Goal: Task Accomplishment & Management: Manage account settings

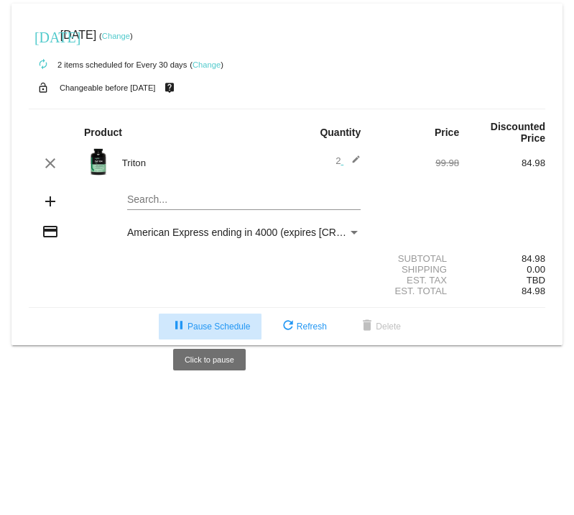
click at [204, 321] on span "pause Pause Schedule" at bounding box center [210, 326] width 80 height 10
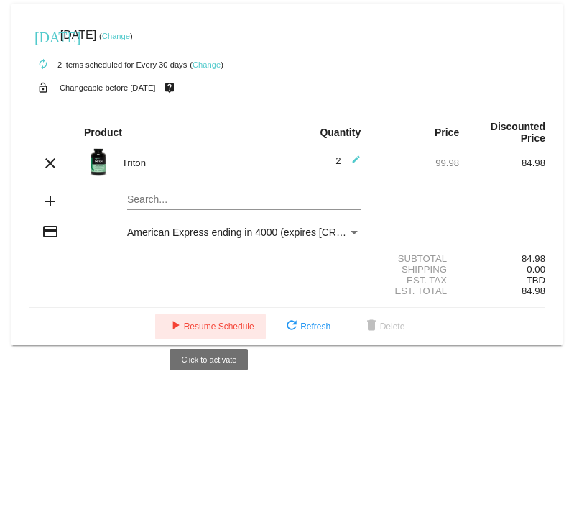
click at [201, 321] on span "play_arrow Resume Schedule" at bounding box center [211, 326] width 88 height 10
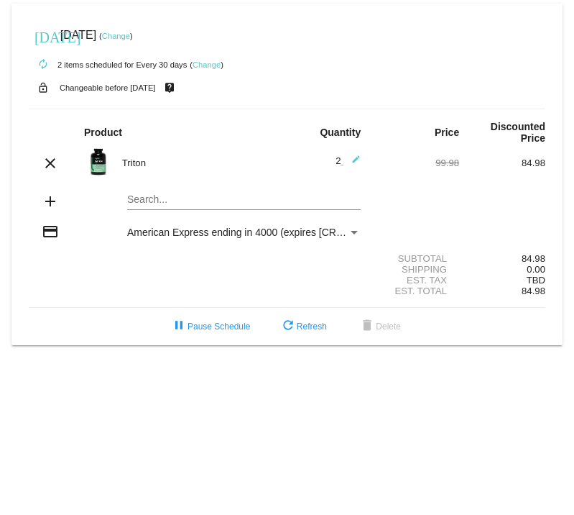
click at [130, 35] on link "Change" at bounding box center [116, 36] width 28 height 9
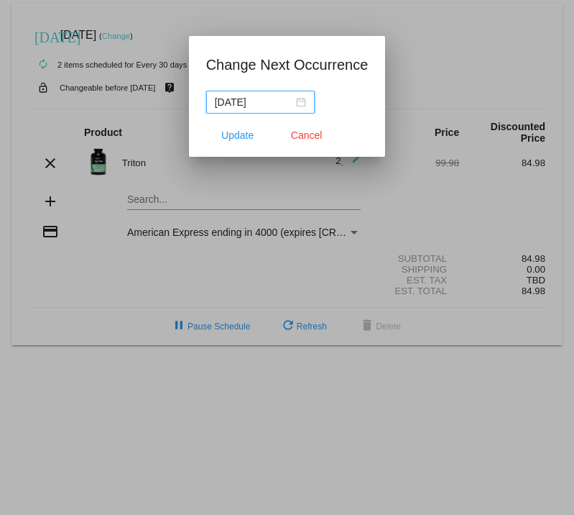
click at [252, 103] on input "[DATE]" at bounding box center [254, 102] width 78 height 16
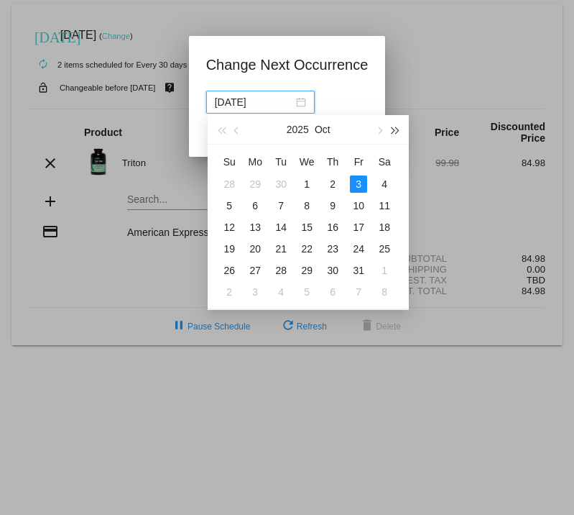
click at [395, 129] on span "button" at bounding box center [395, 130] width 7 height 7
click at [393, 131] on span "button" at bounding box center [395, 130] width 7 height 7
click at [216, 126] on button "button" at bounding box center [222, 129] width 16 height 29
click at [218, 127] on button "button" at bounding box center [222, 129] width 16 height 29
click at [377, 127] on button "button" at bounding box center [379, 129] width 16 height 29
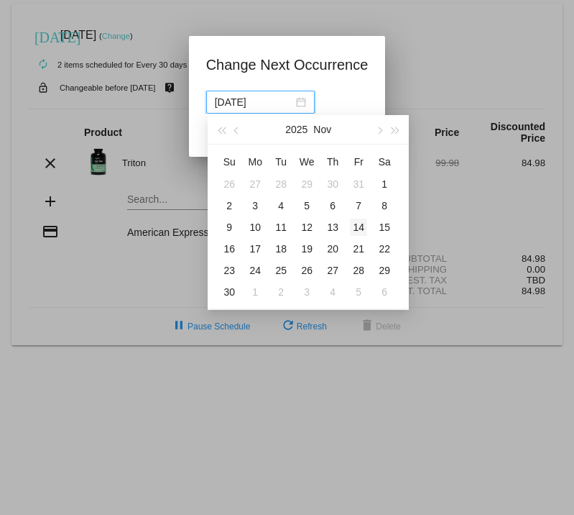
click at [358, 224] on div "14" at bounding box center [358, 227] width 17 height 17
type input "[DATE]"
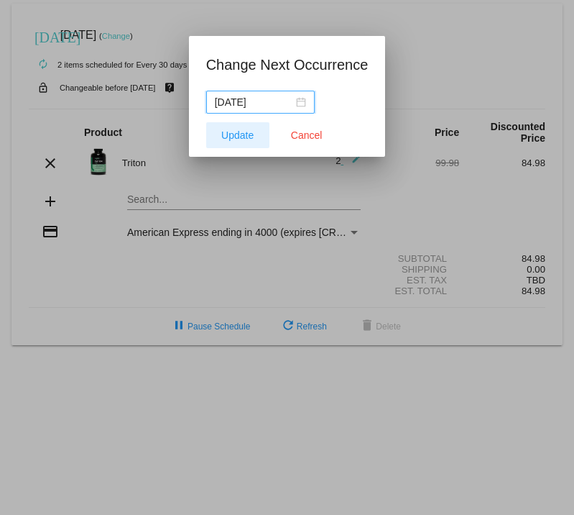
click at [244, 138] on span "Update" at bounding box center [237, 135] width 32 height 12
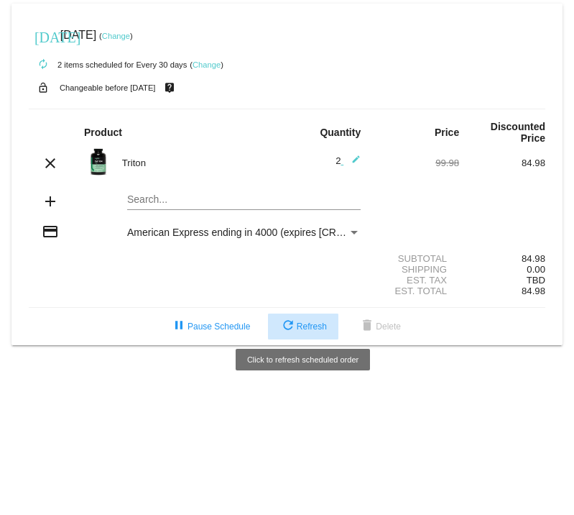
click at [309, 321] on span "refresh Refresh" at bounding box center [303, 326] width 47 height 10
